Goal: Transaction & Acquisition: Subscribe to service/newsletter

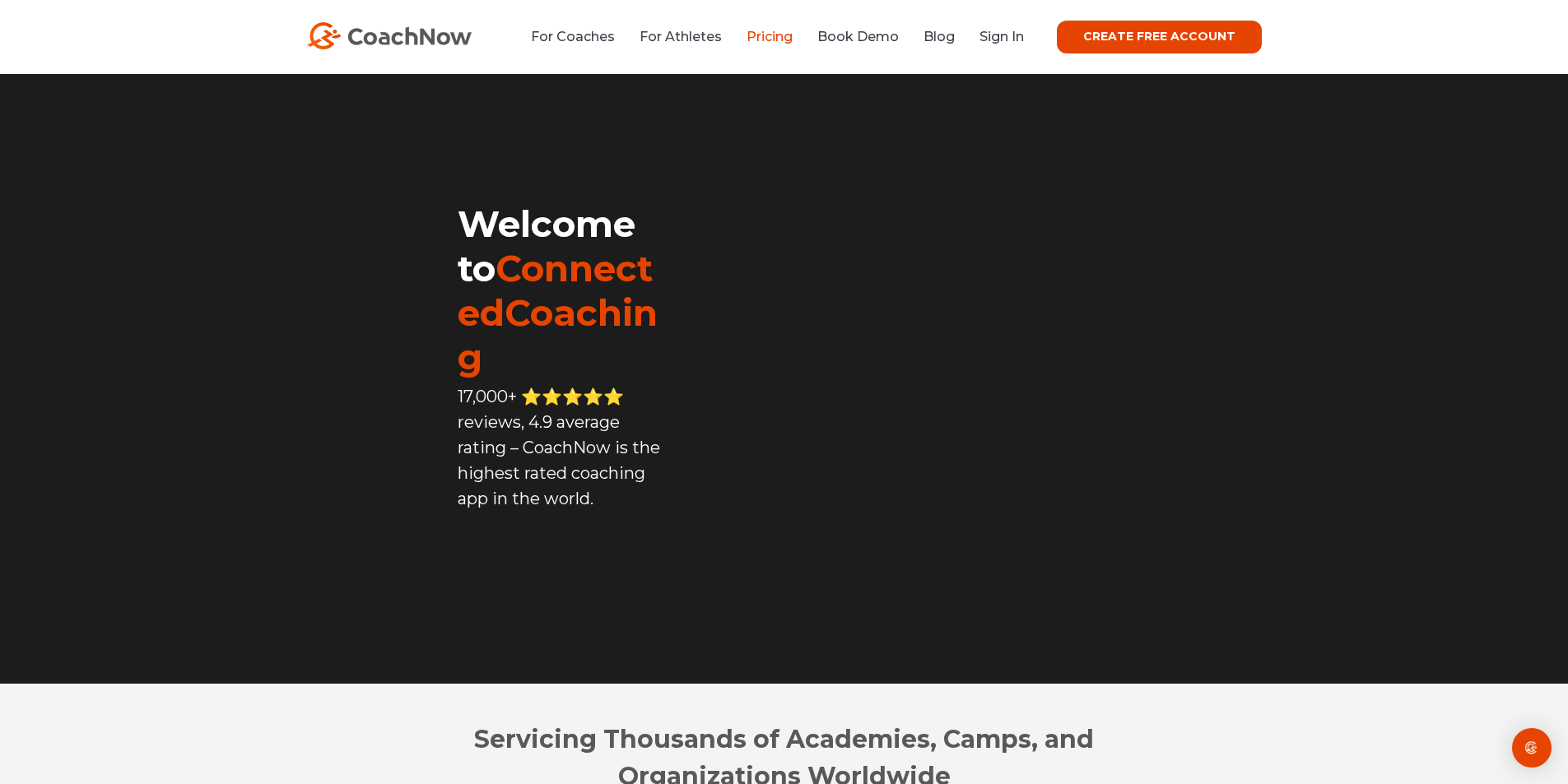
click at [782, 33] on link "Pricing" at bounding box center [770, 36] width 46 height 16
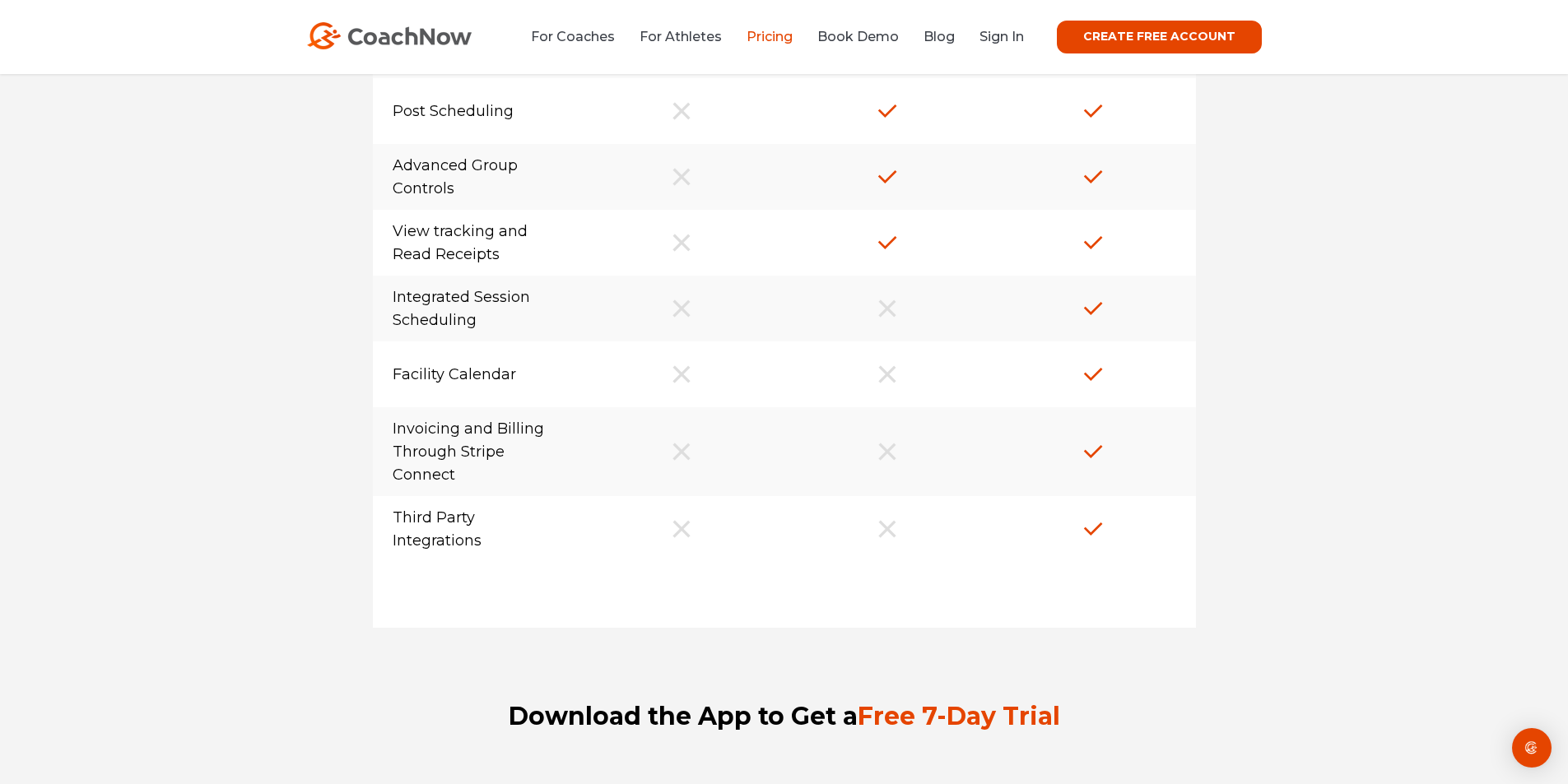
scroll to position [1893, 0]
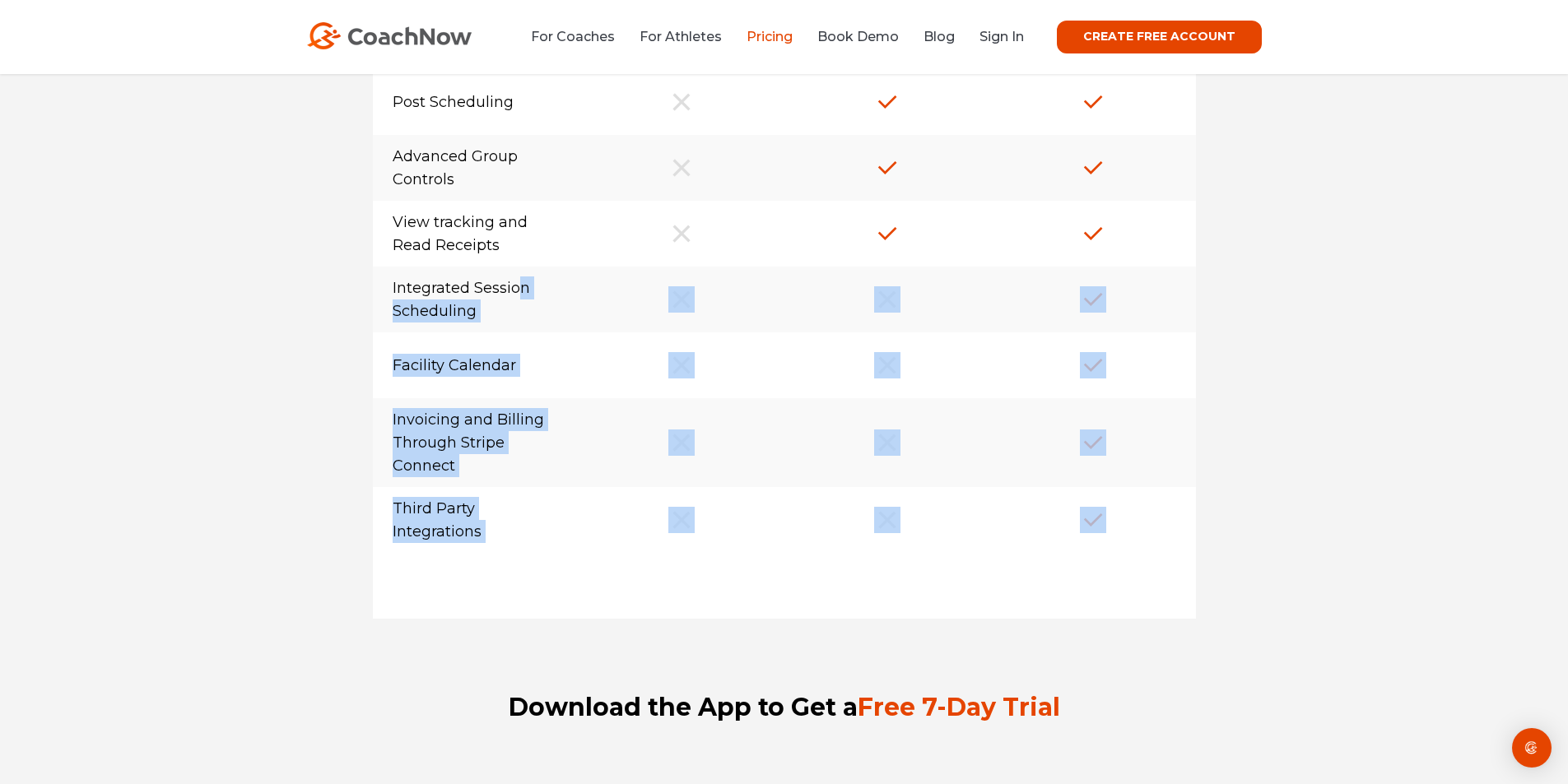
drag, startPoint x: 387, startPoint y: 280, endPoint x: 617, endPoint y: 567, distance: 367.8
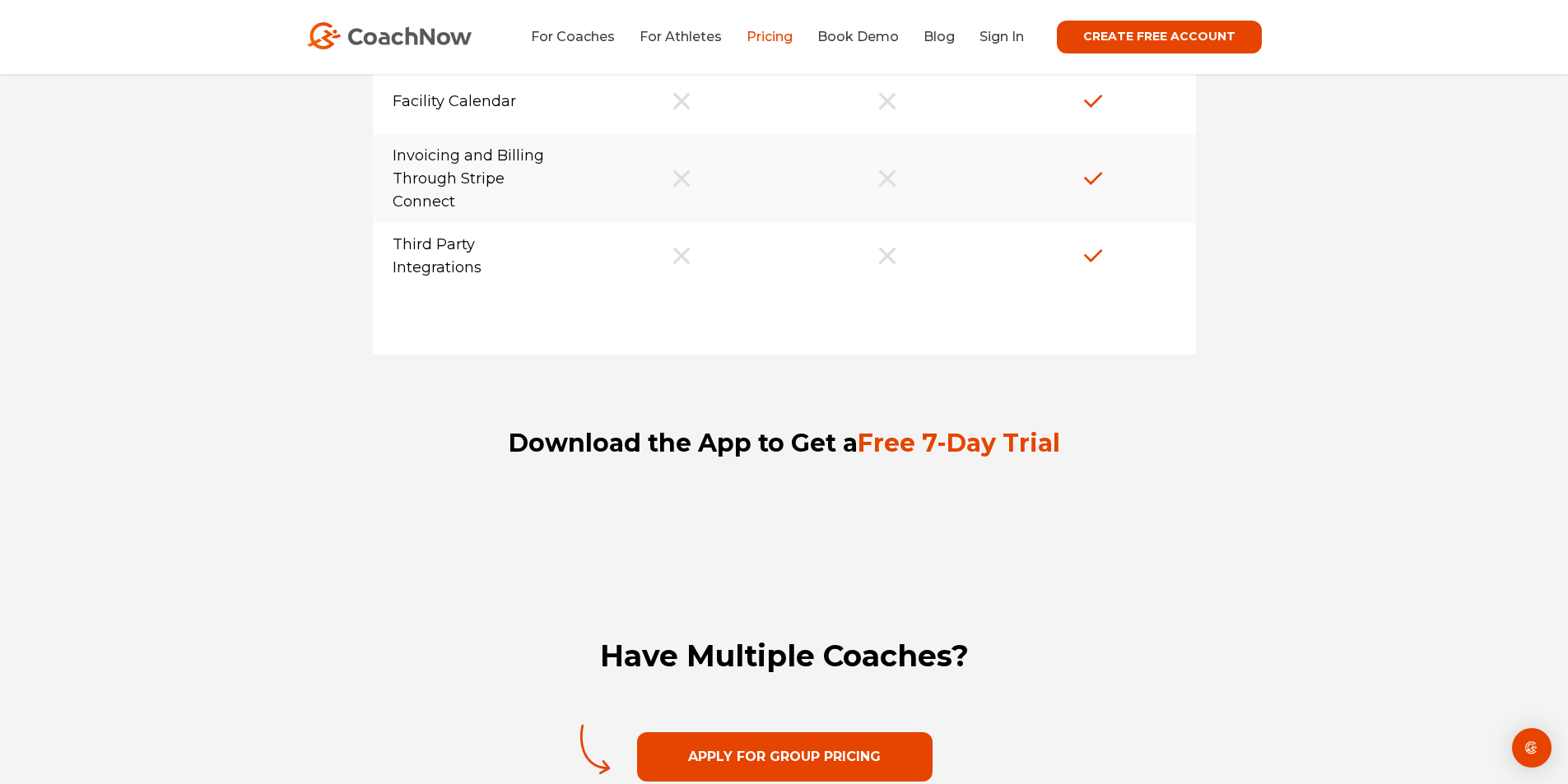
scroll to position [2381, 0]
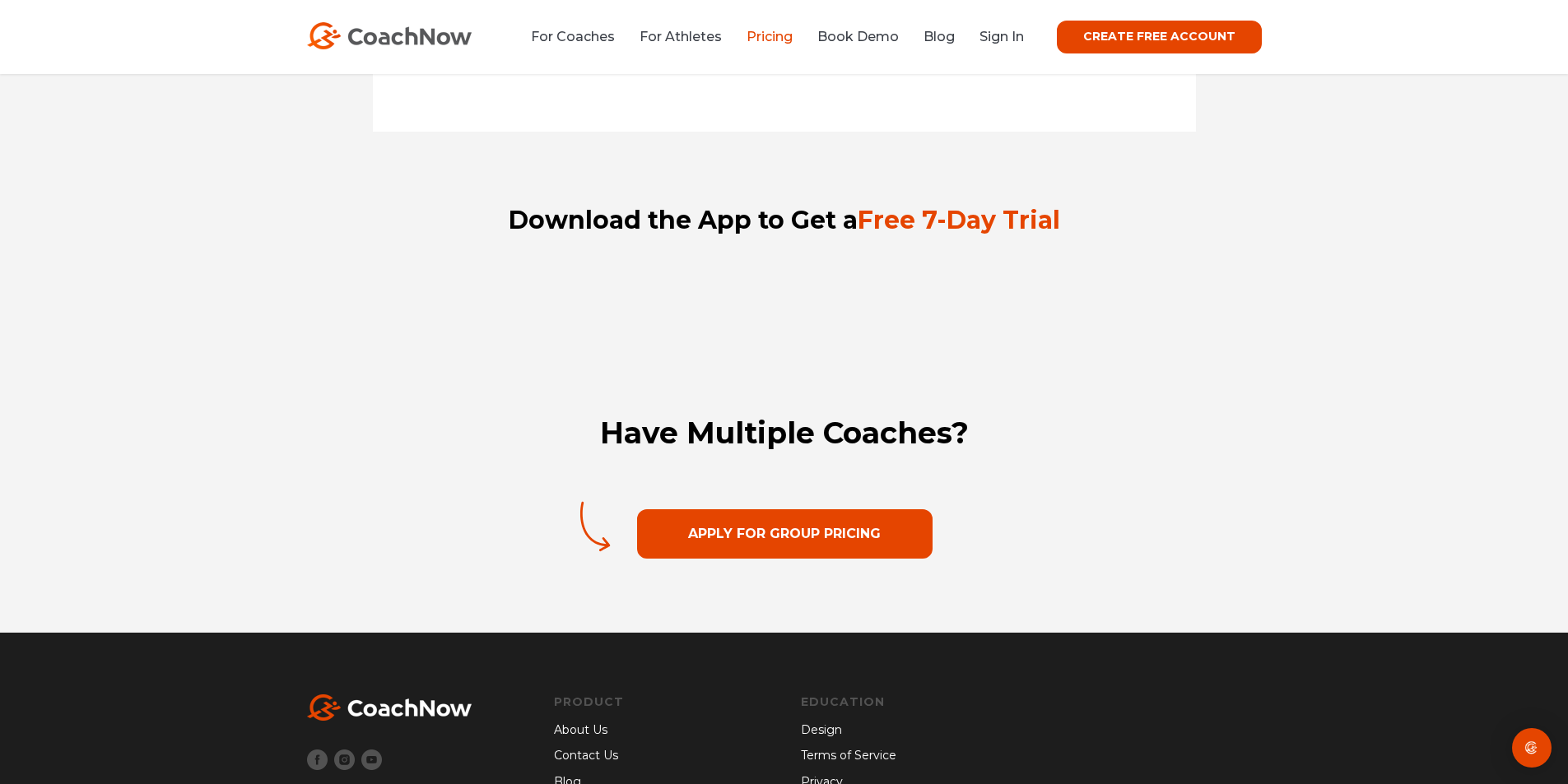
click at [722, 529] on link "Apply For Group Pricing" at bounding box center [784, 533] width 295 height 49
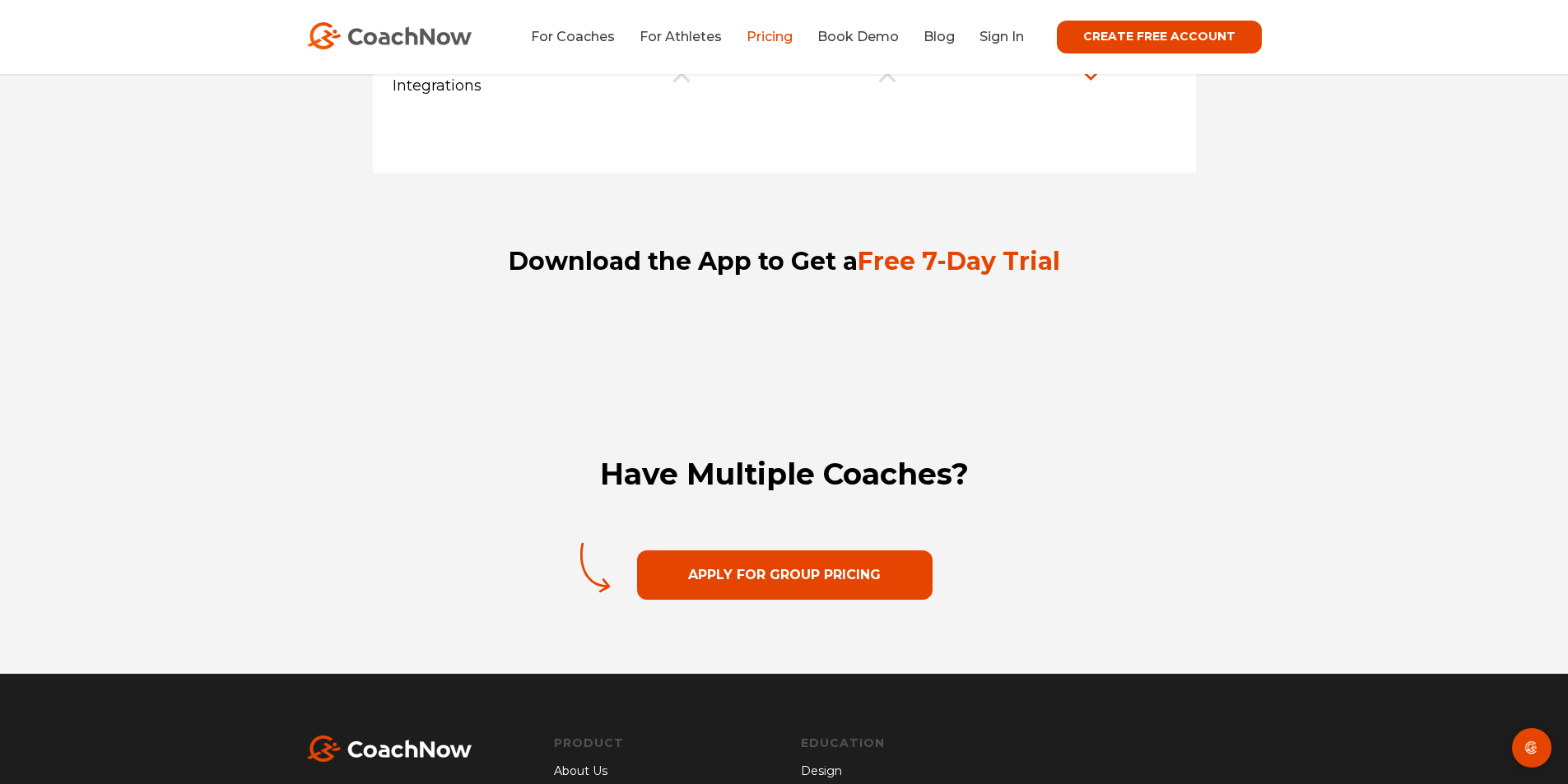
scroll to position [2134, 0]
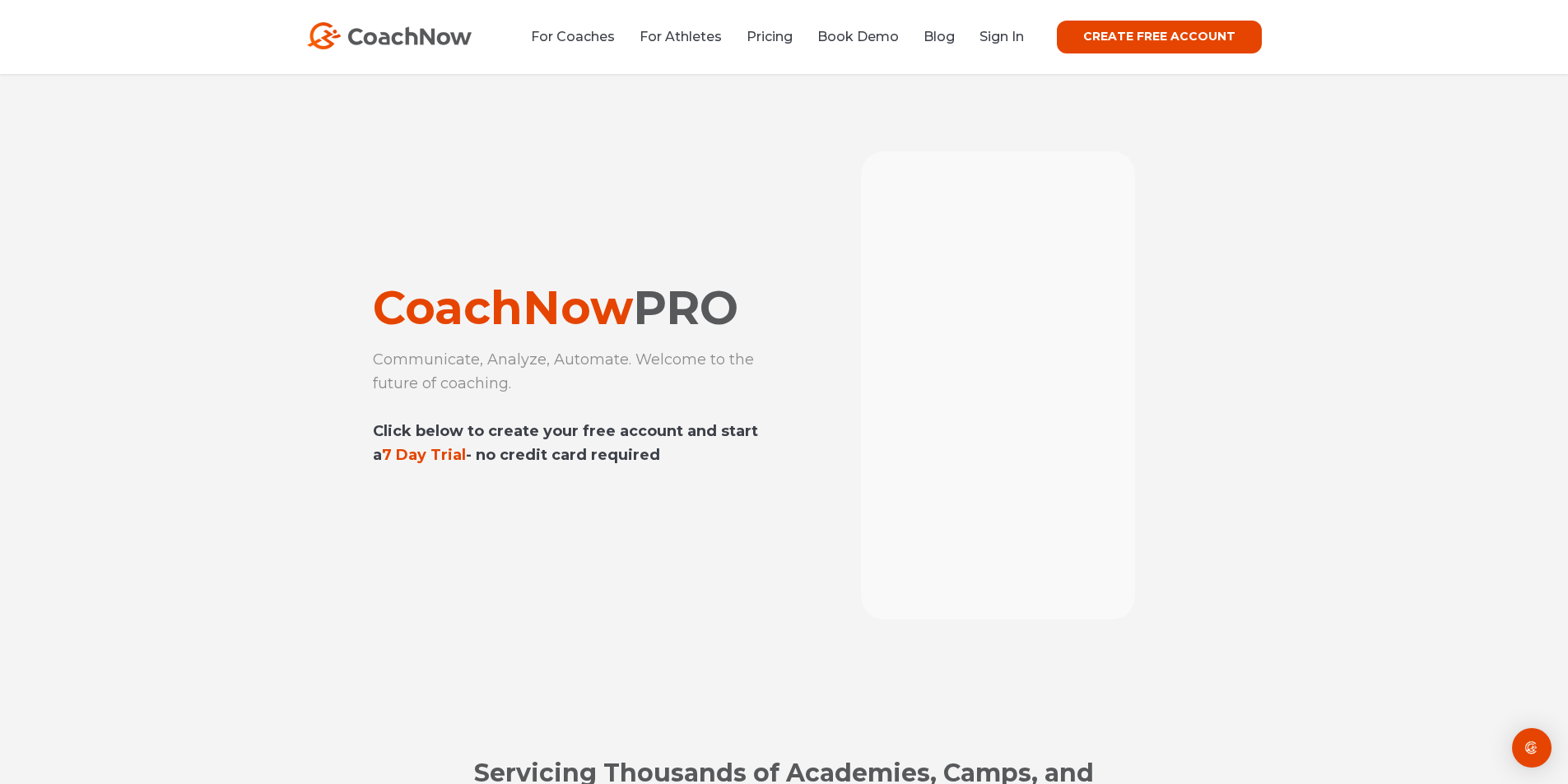
click at [1201, 19] on div "For Coaches For Athletes Pricing Book Demo Blog Sign In CREATE FREE ACCOUNT CRE…" at bounding box center [784, 37] width 1568 height 74
click at [1201, 35] on link "CREATE FREE ACCOUNT" at bounding box center [1159, 37] width 205 height 33
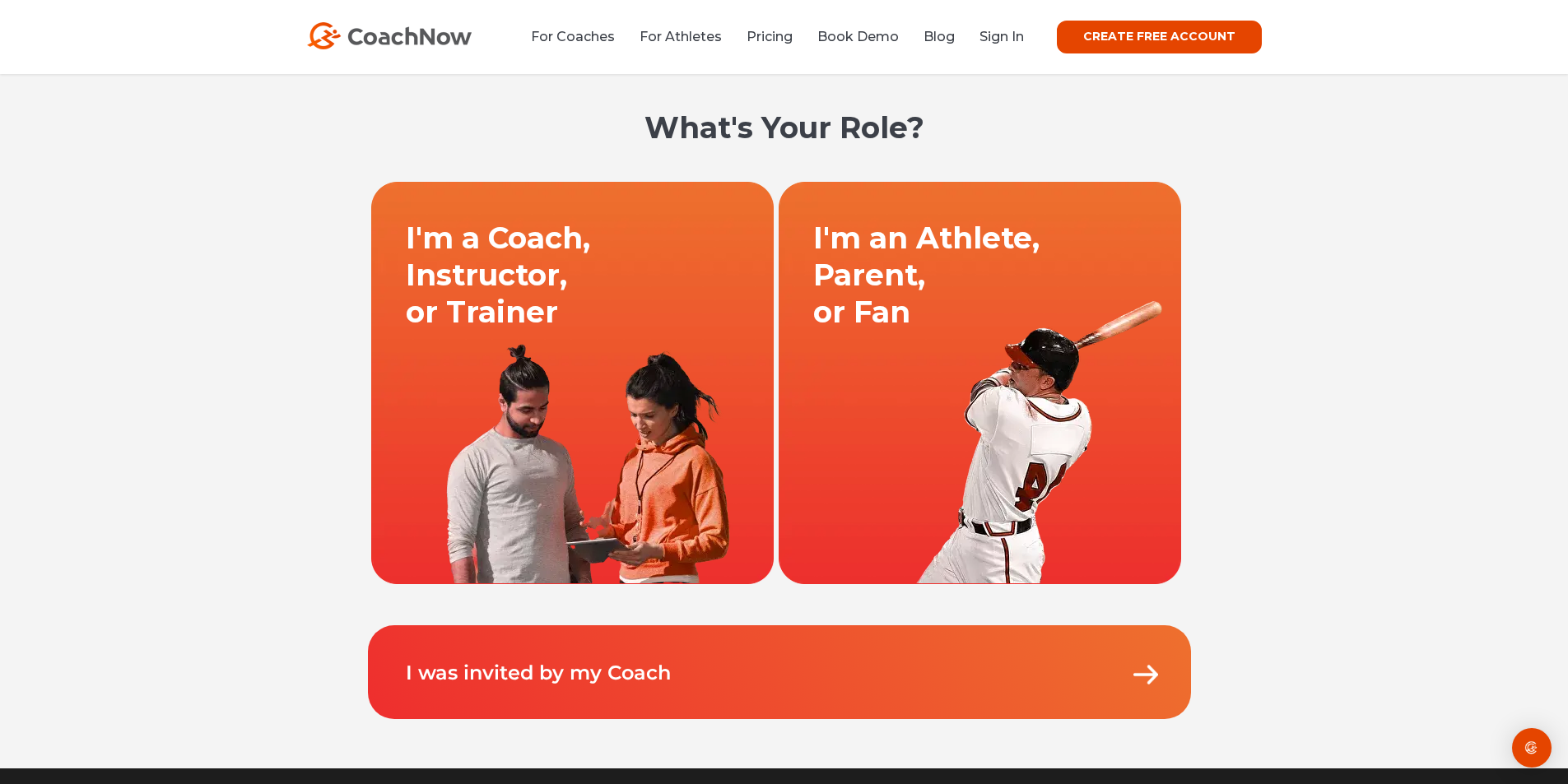
click at [489, 367] on link at bounding box center [572, 383] width 407 height 404
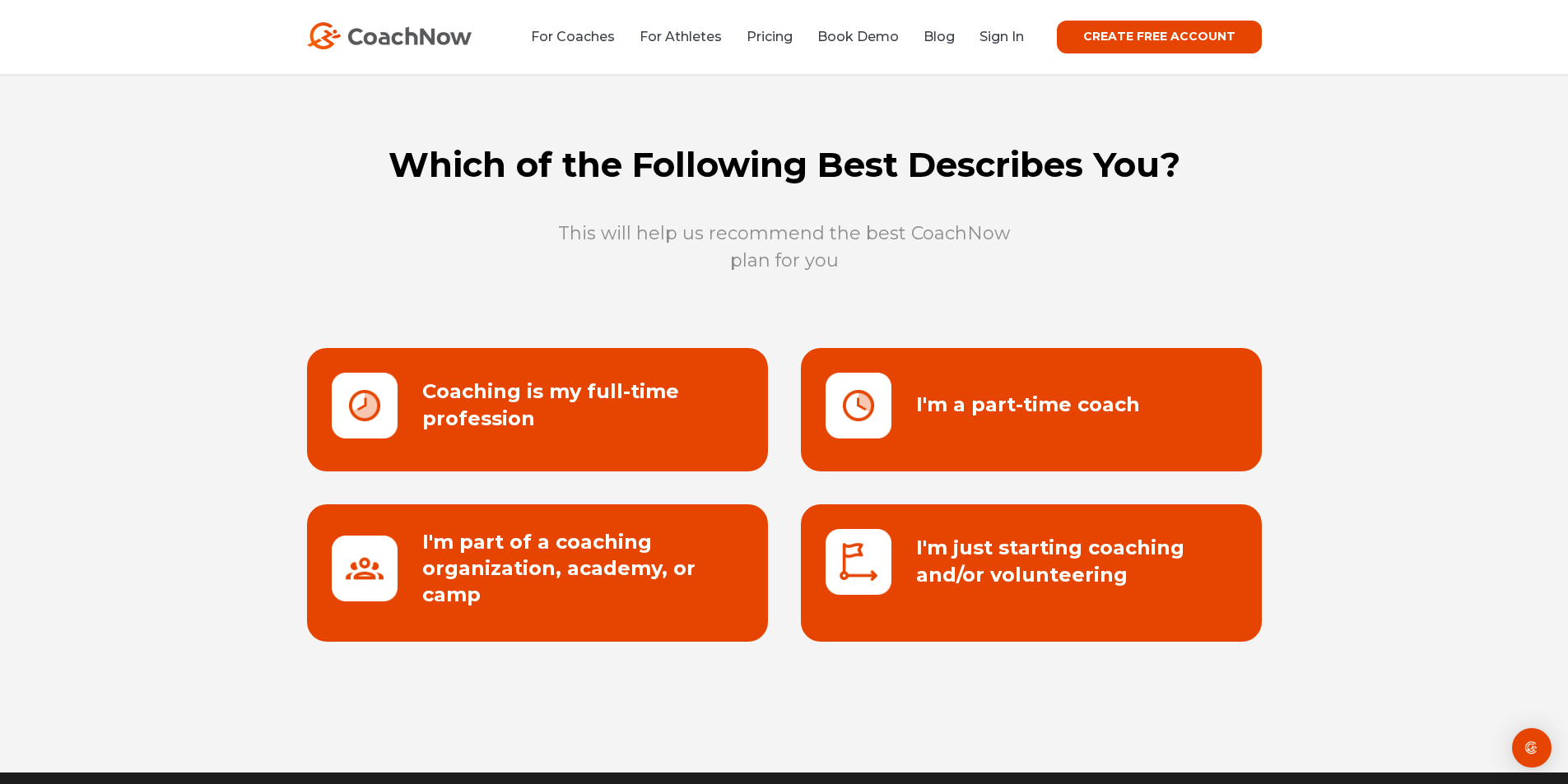
click at [643, 404] on link at bounding box center [538, 409] width 461 height 123
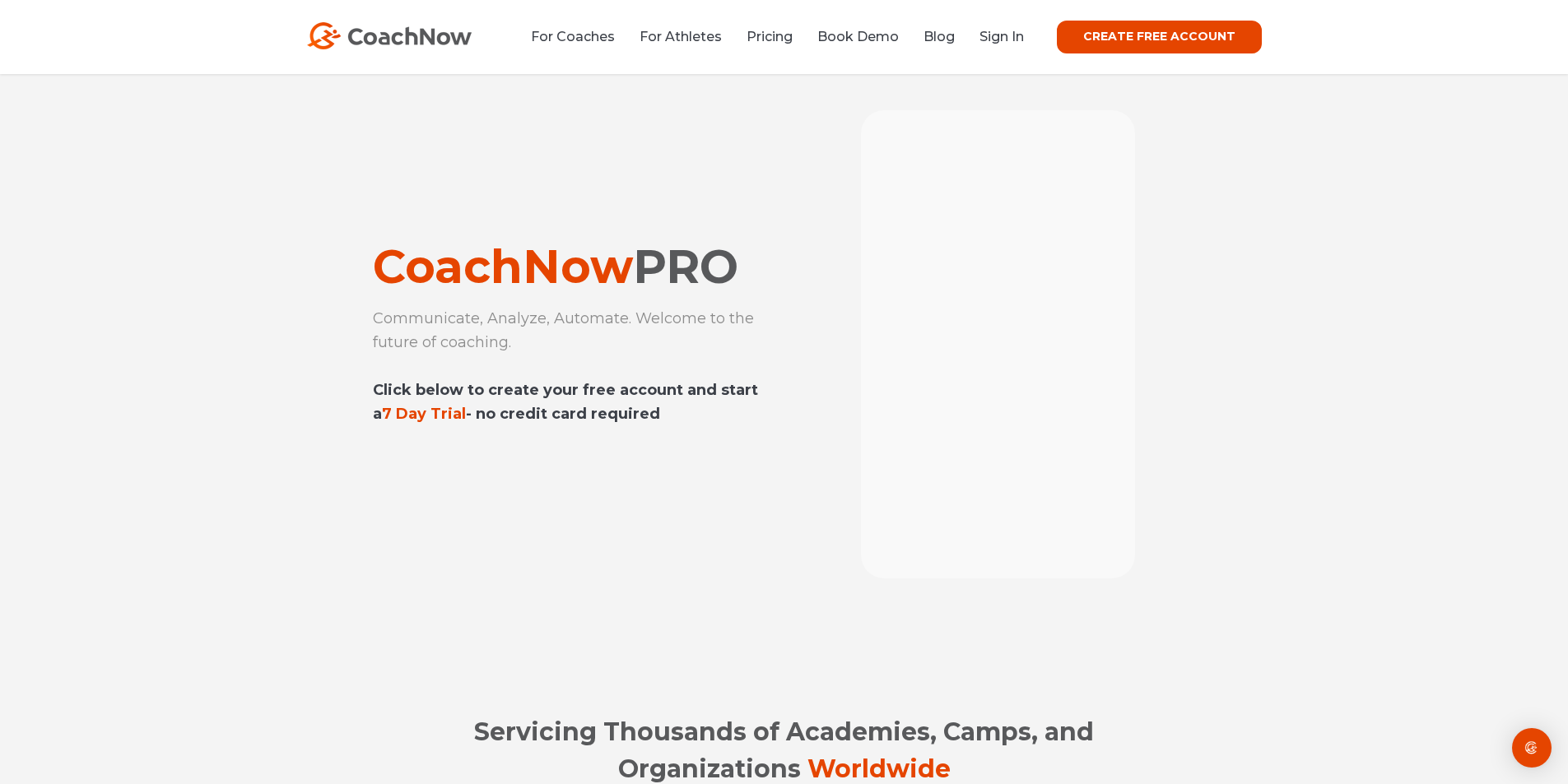
scroll to position [39, 0]
